Goal: Navigation & Orientation: Understand site structure

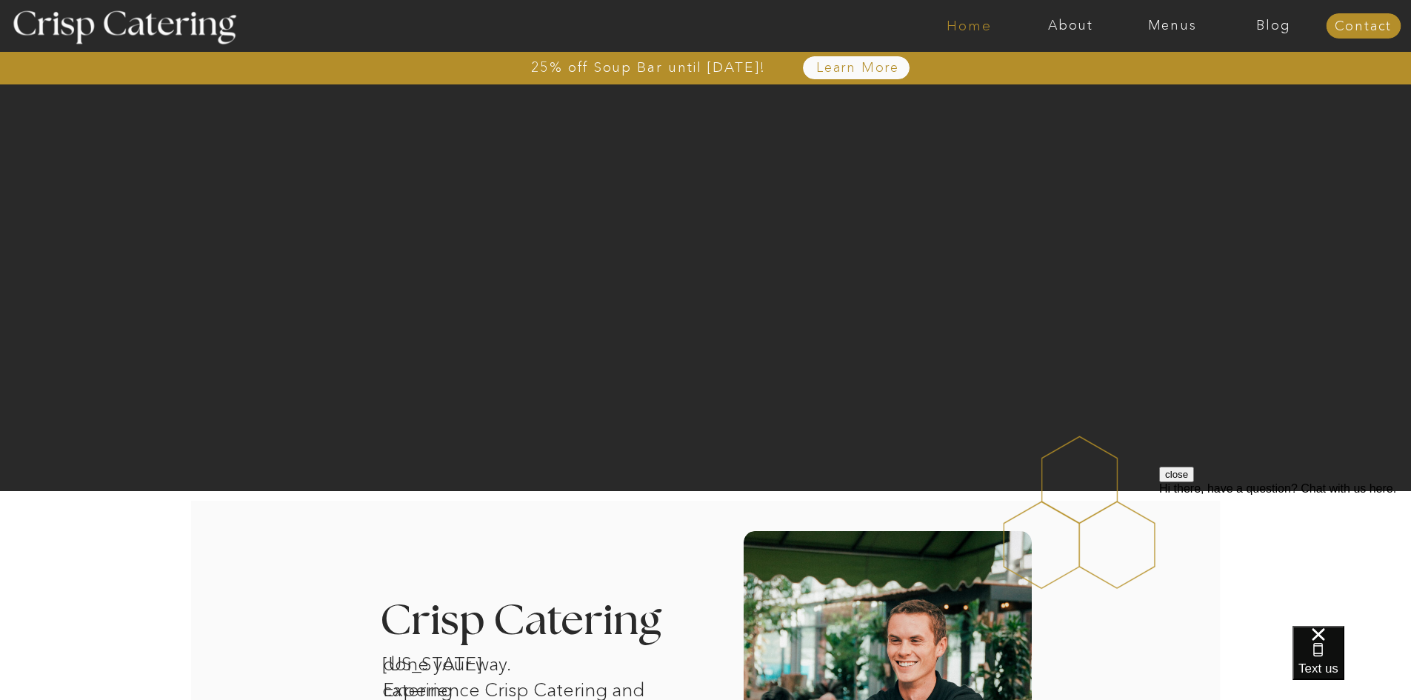
click at [980, 28] on nav "Home" at bounding box center [970, 26] width 102 height 15
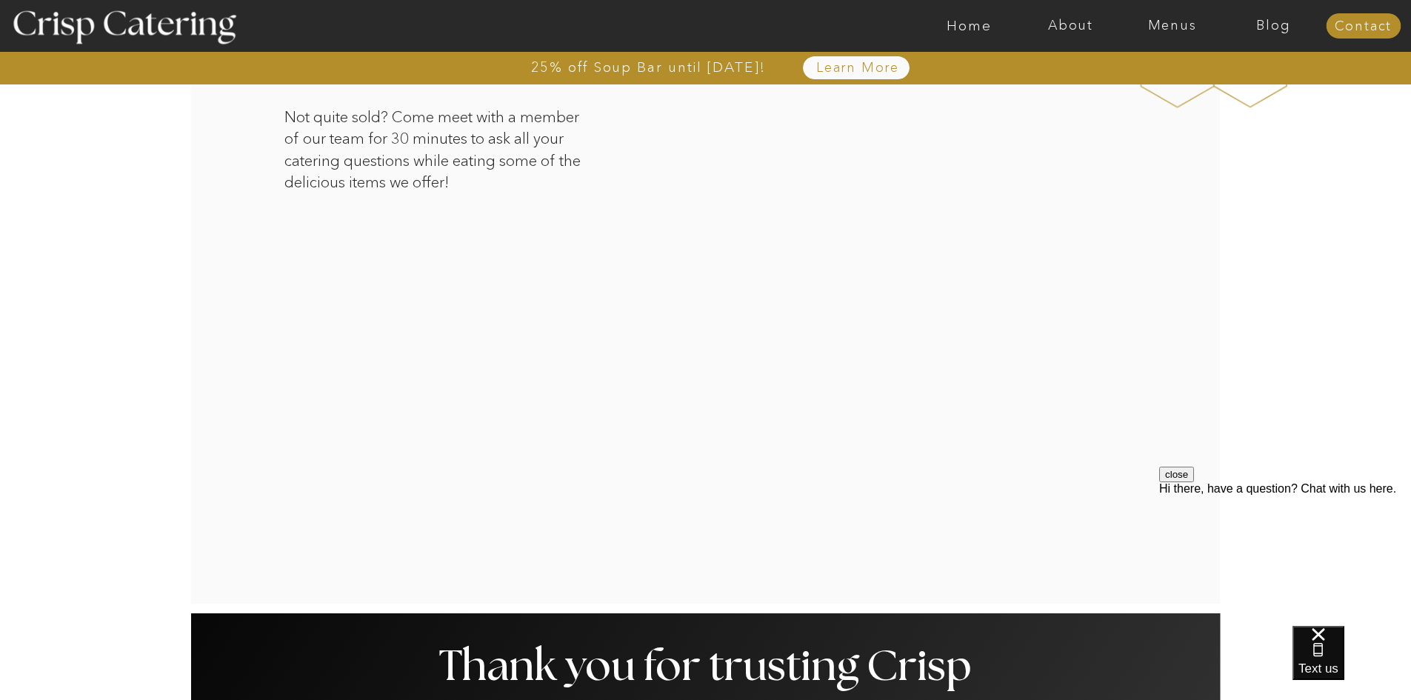
scroll to position [2371, 0]
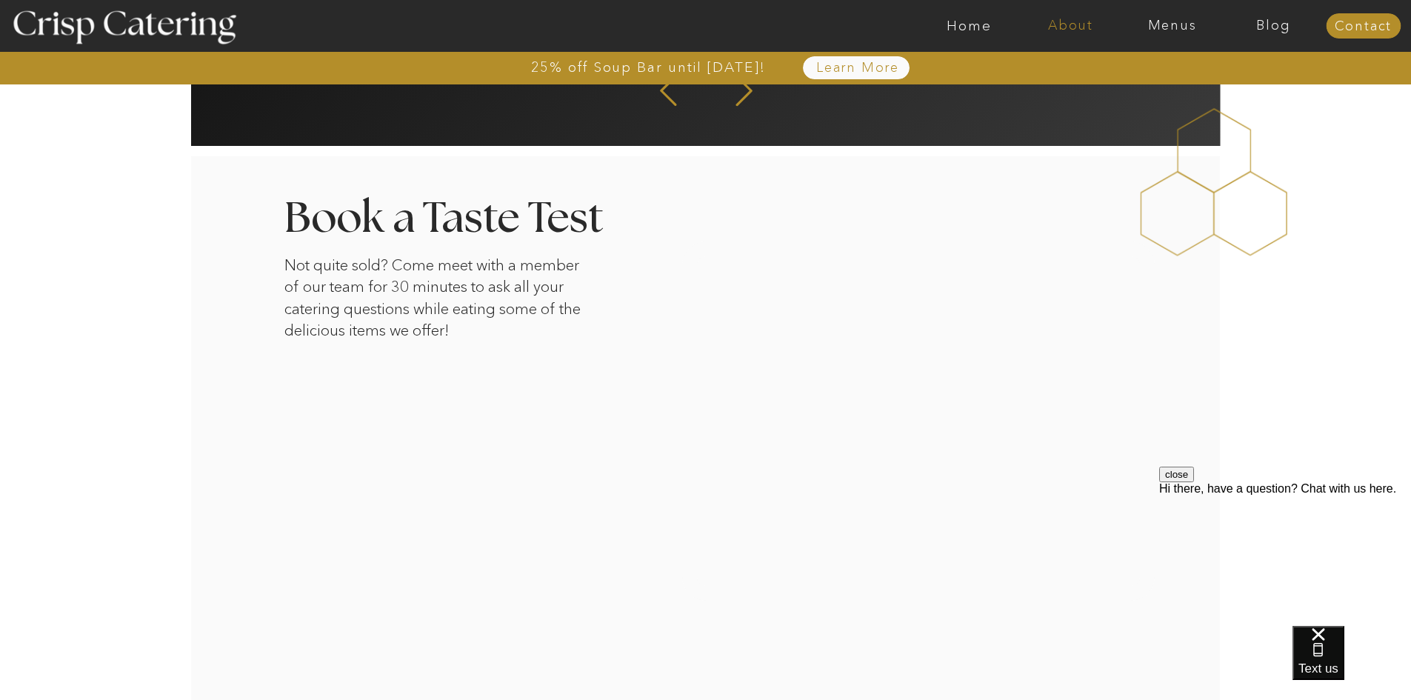
click at [1089, 28] on nav "About" at bounding box center [1071, 26] width 102 height 15
click at [1083, 72] on nav "About Crisp" at bounding box center [1075, 68] width 85 height 14
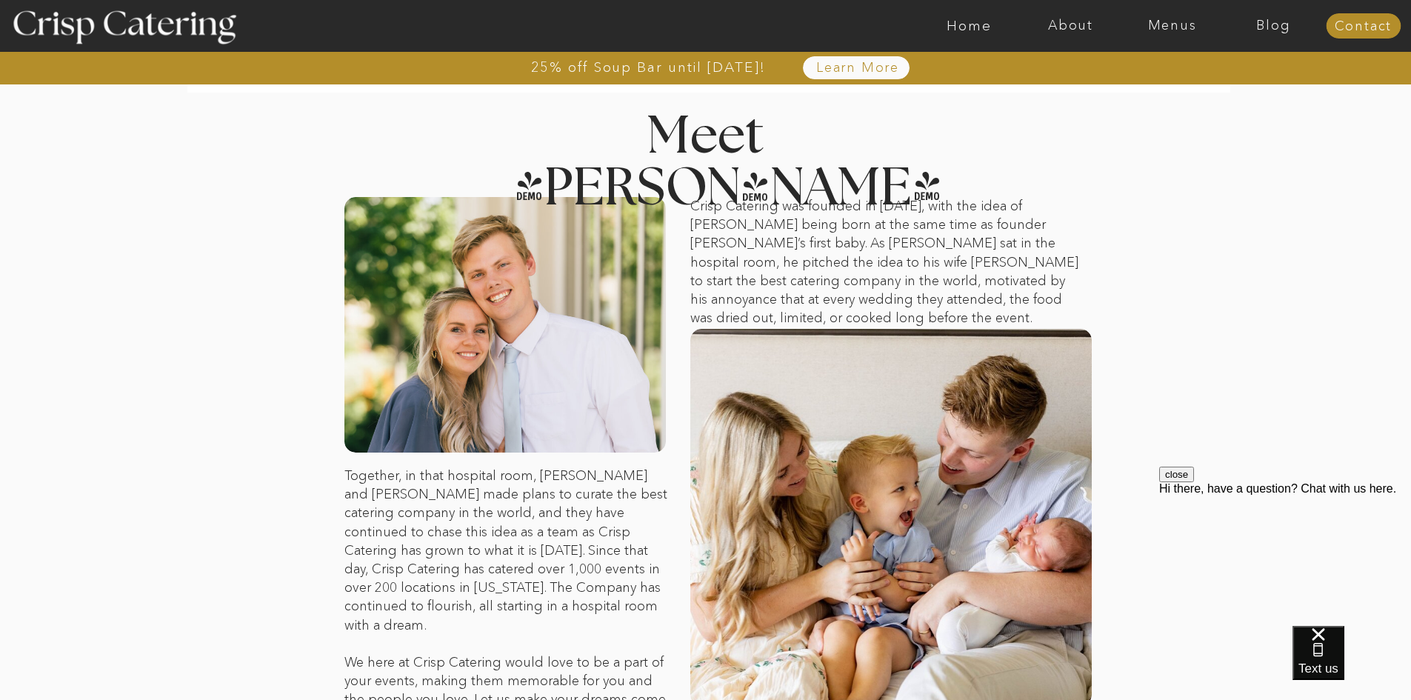
click at [1194, 482] on button "close" at bounding box center [1177, 475] width 35 height 16
click at [1079, 27] on nav "About" at bounding box center [1071, 26] width 102 height 15
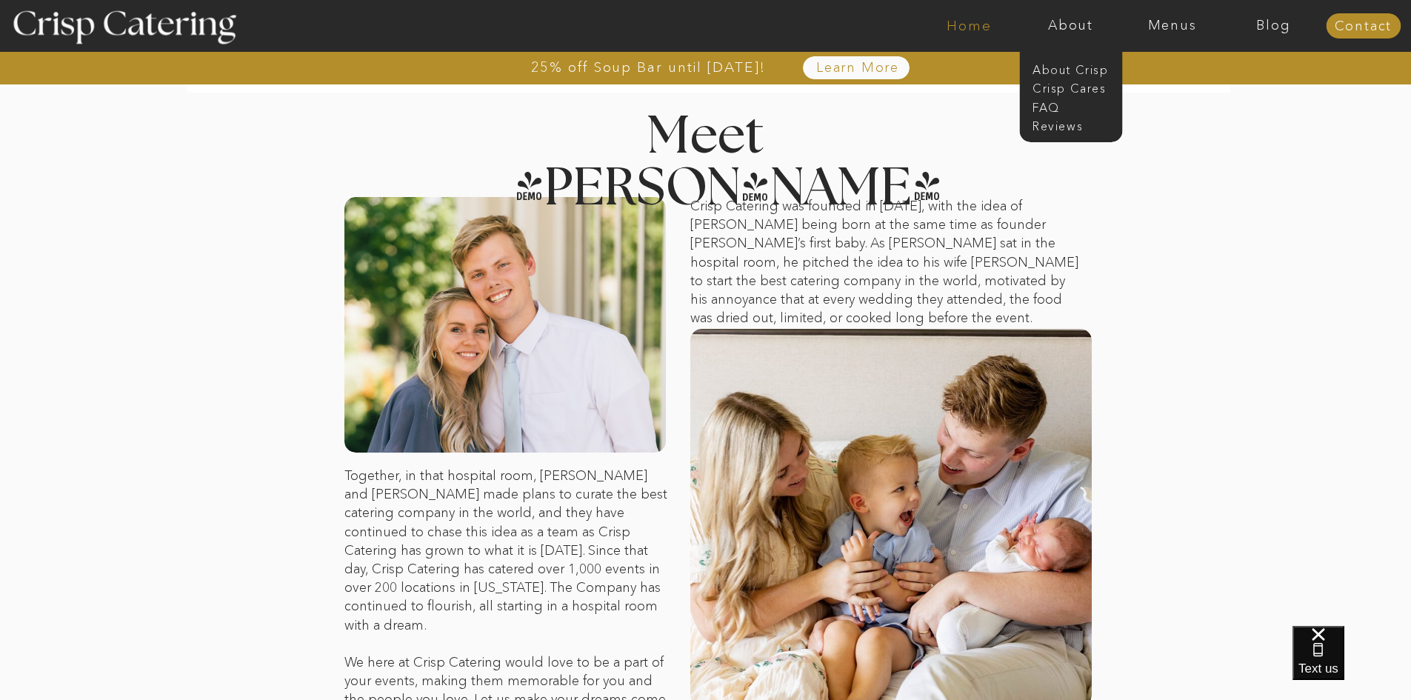
click at [963, 32] on nav "Home" at bounding box center [970, 26] width 102 height 15
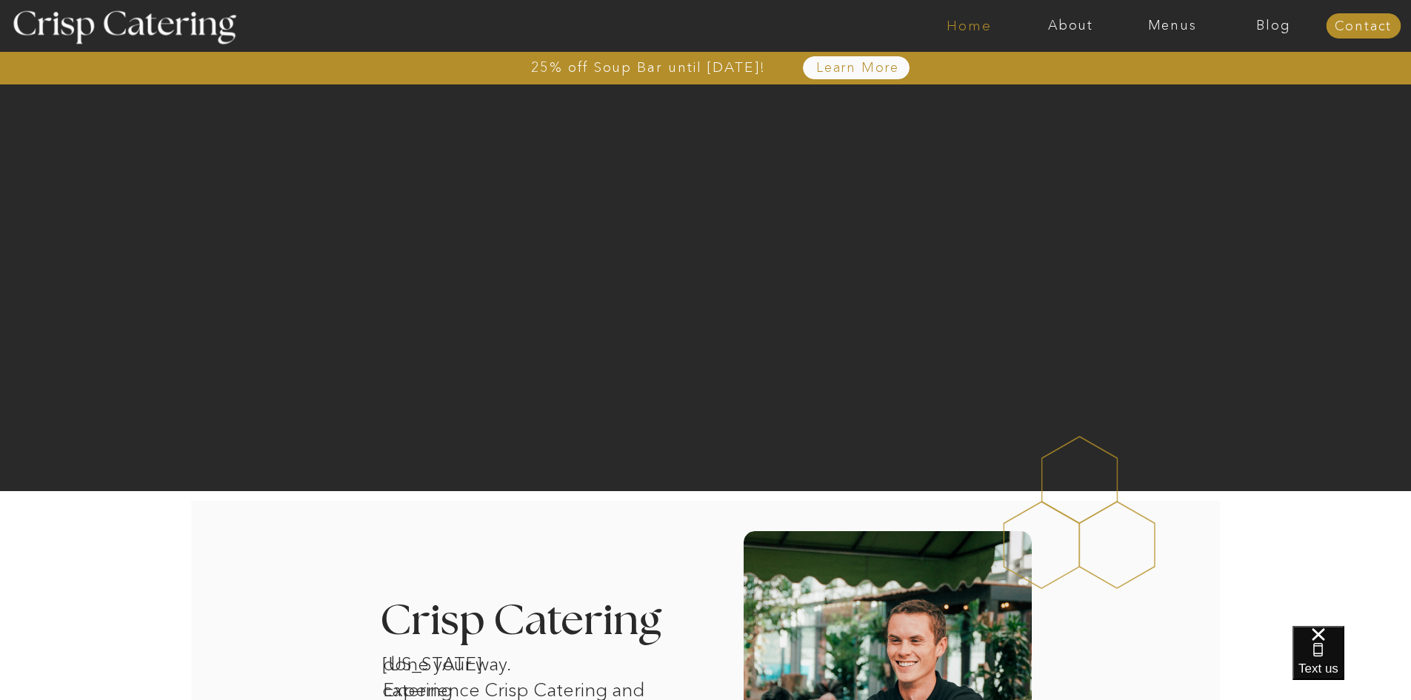
click at [970, 24] on nav "Home" at bounding box center [970, 26] width 102 height 15
click at [1077, 24] on nav "About" at bounding box center [1071, 26] width 102 height 15
click at [1167, 27] on nav "Menus" at bounding box center [1173, 26] width 102 height 15
click at [1256, 24] on nav "Blog" at bounding box center [1274, 26] width 102 height 15
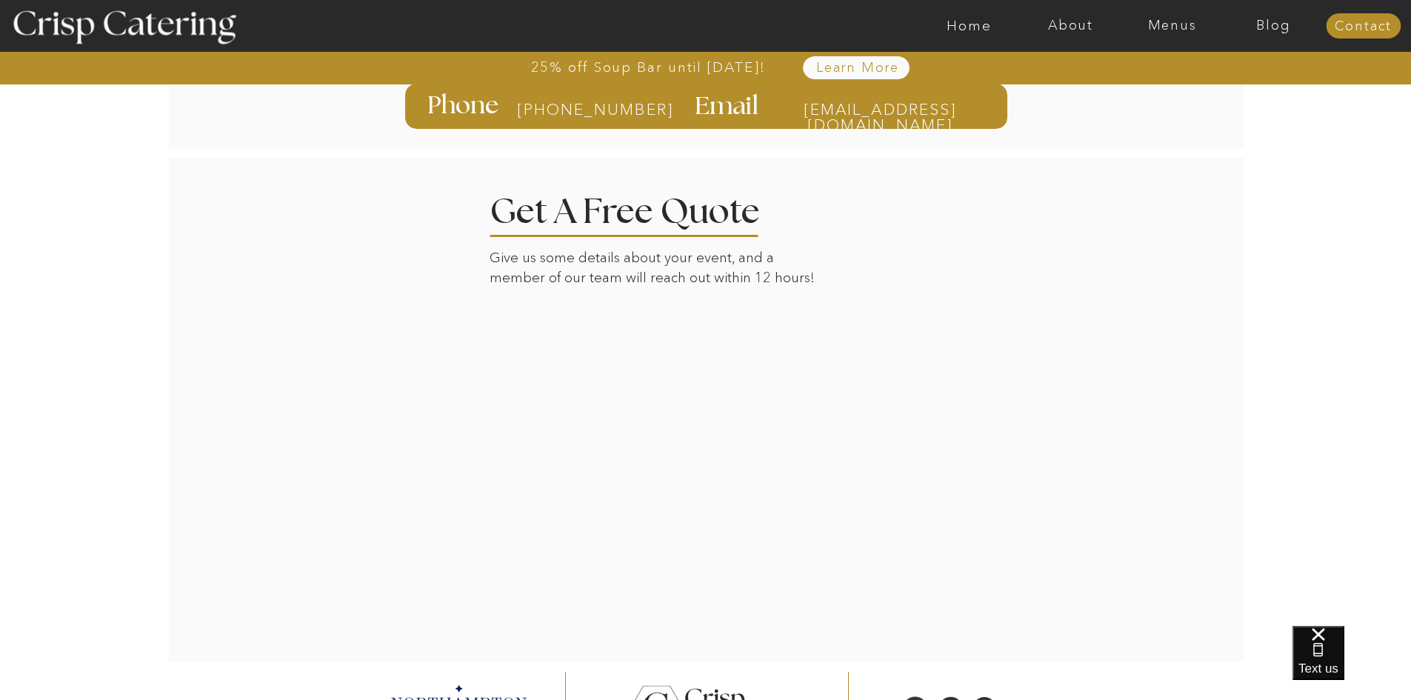
scroll to position [357, 0]
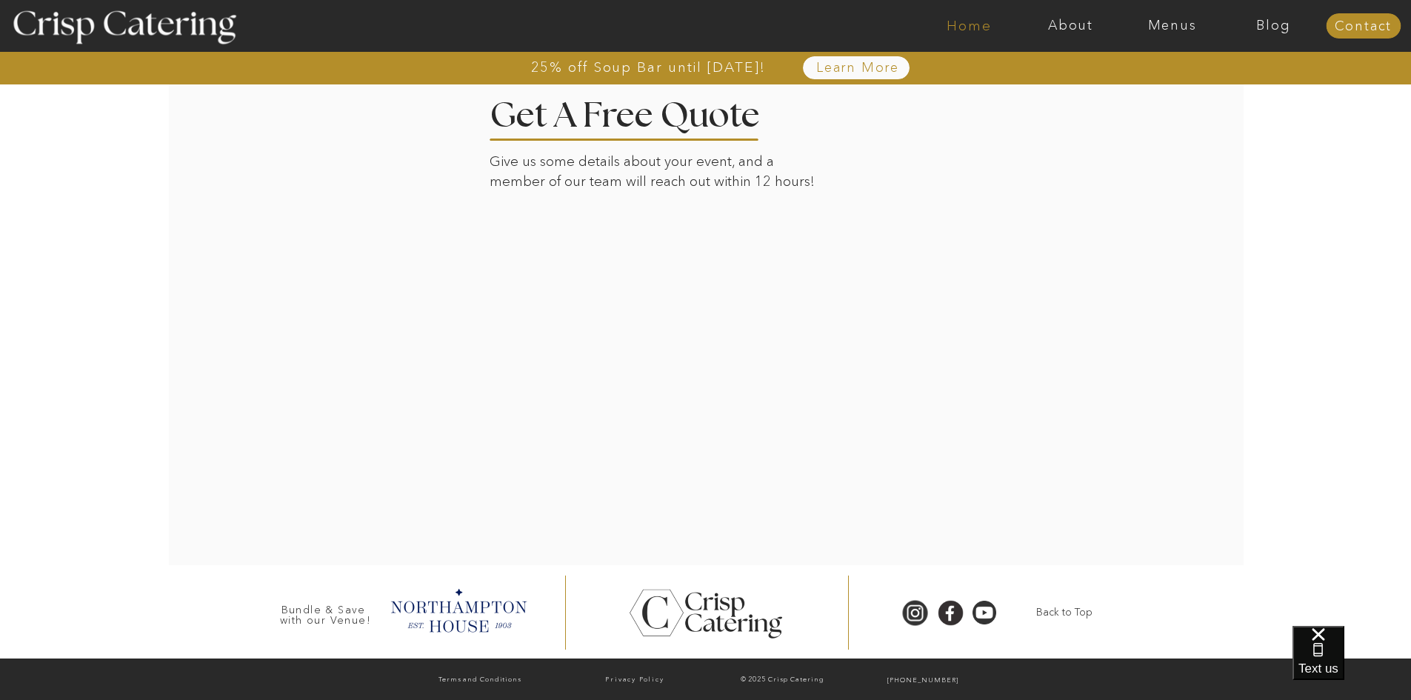
click at [978, 24] on nav "Home" at bounding box center [970, 26] width 102 height 15
